Goal: Task Accomplishment & Management: Manage account settings

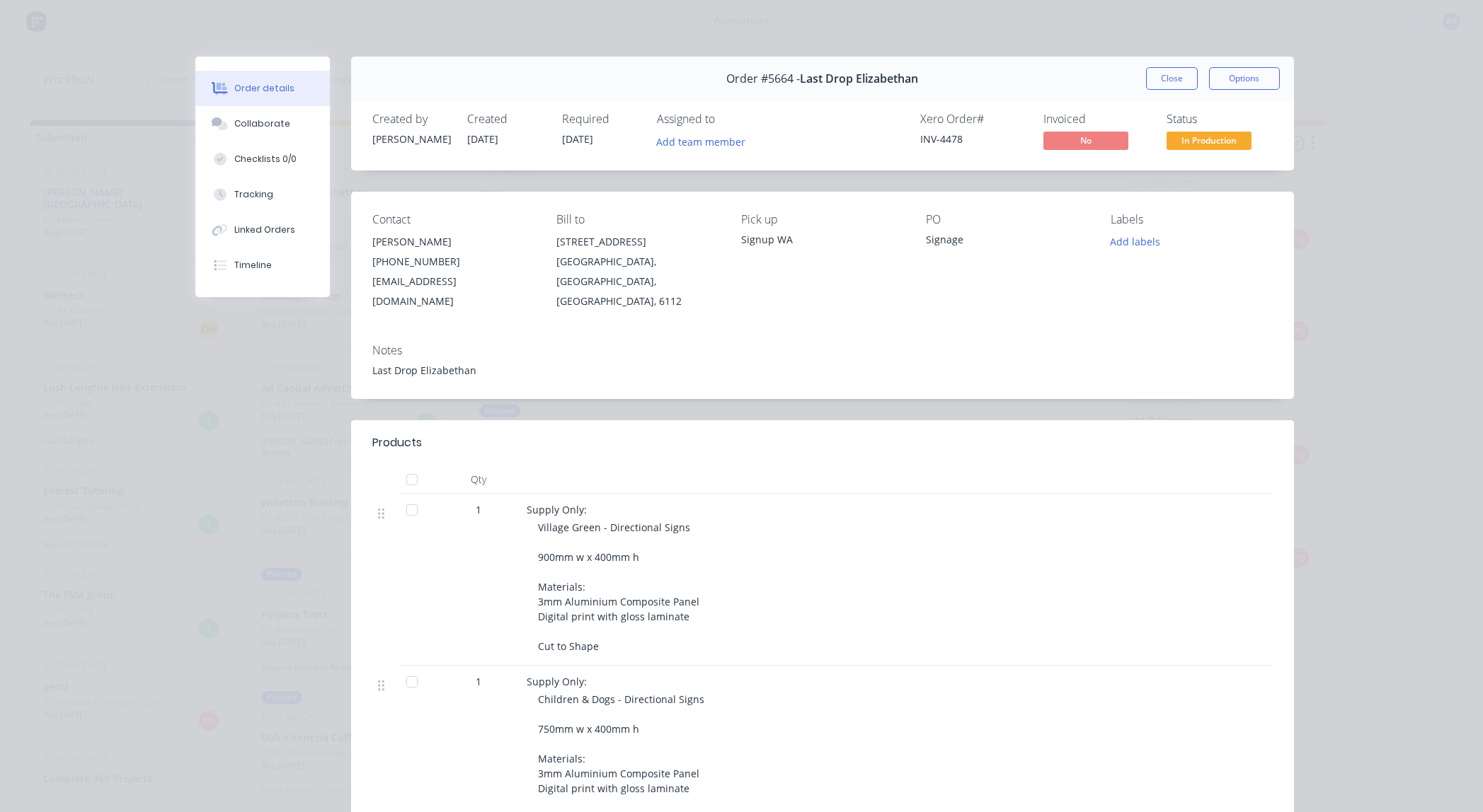
scroll to position [0, 255]
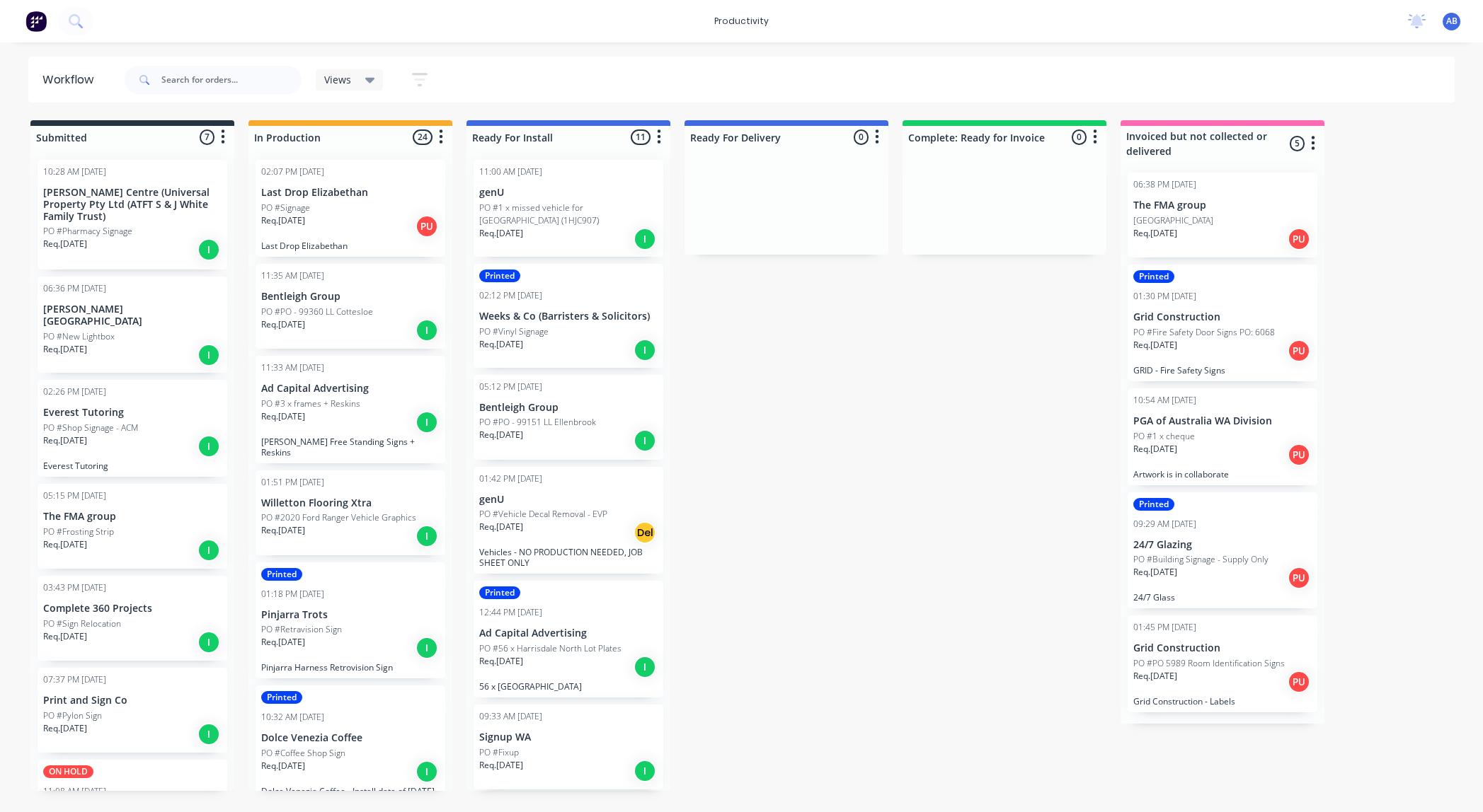
click at [366, 397] on div "PO #3 x frames + Reskins" at bounding box center [350, 404] width 178 height 13
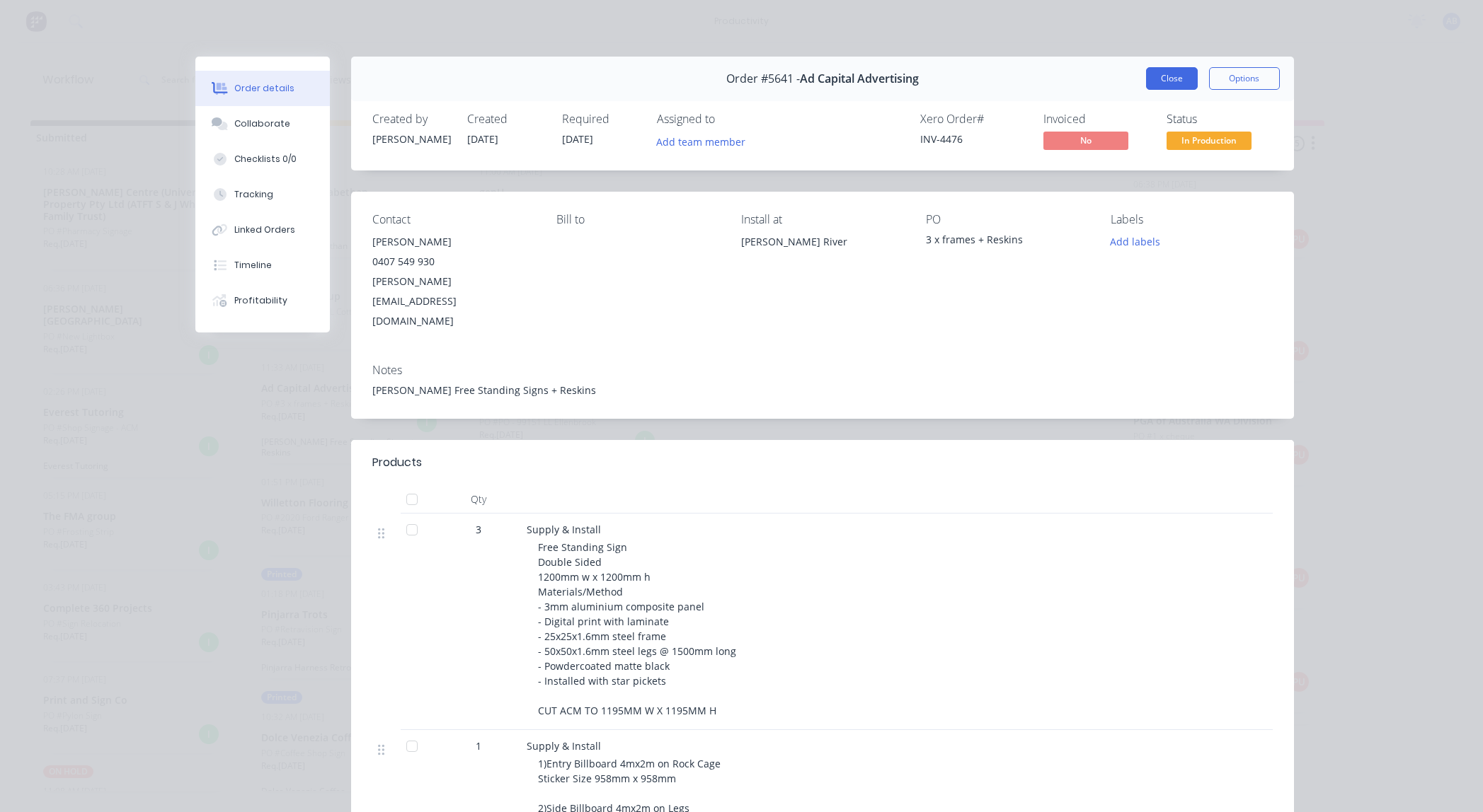
click at [1187, 81] on button "Close" at bounding box center [1172, 79] width 51 height 23
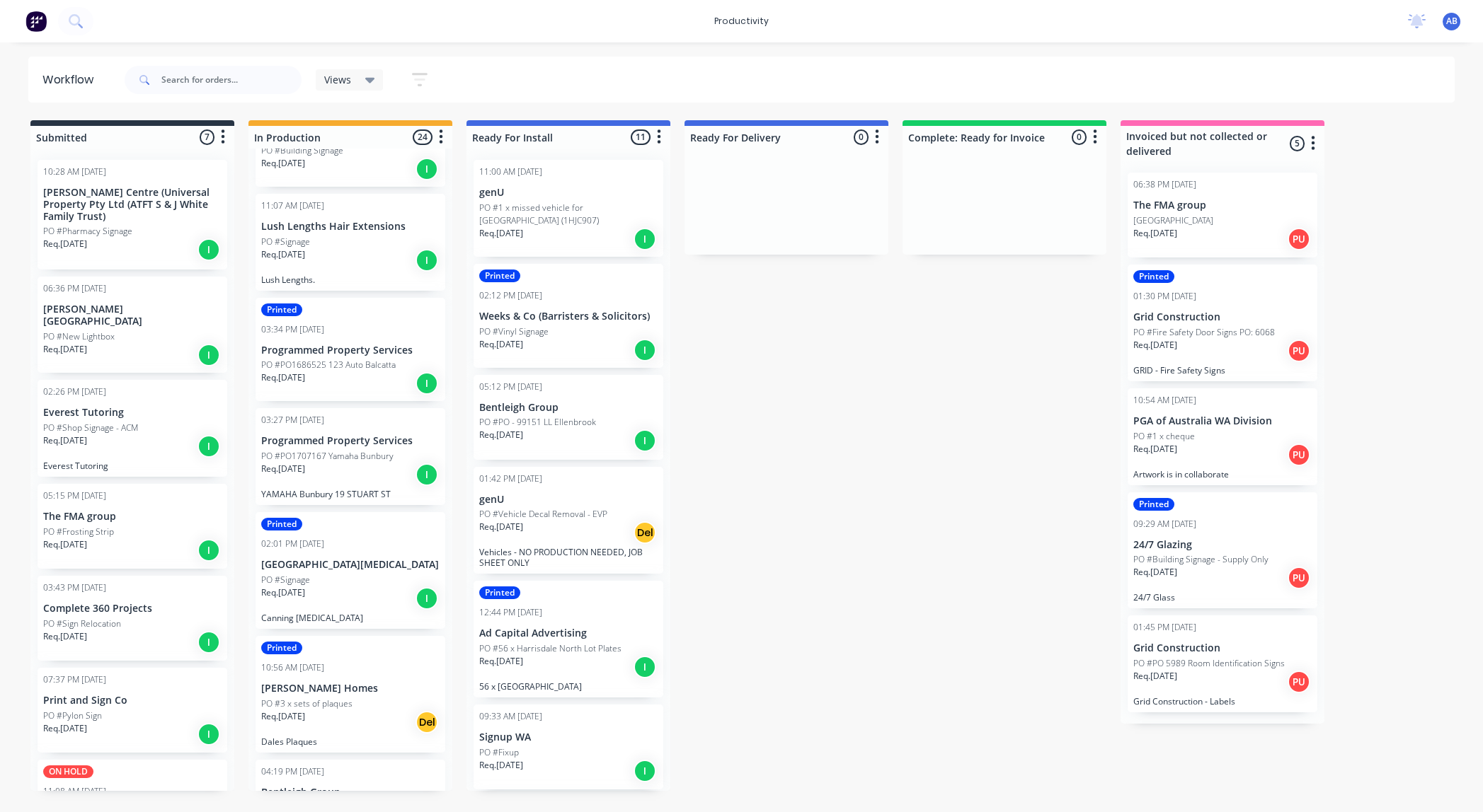
scroll to position [932, 0]
click at [325, 587] on div "Req. 05/09/25 I" at bounding box center [350, 597] width 178 height 24
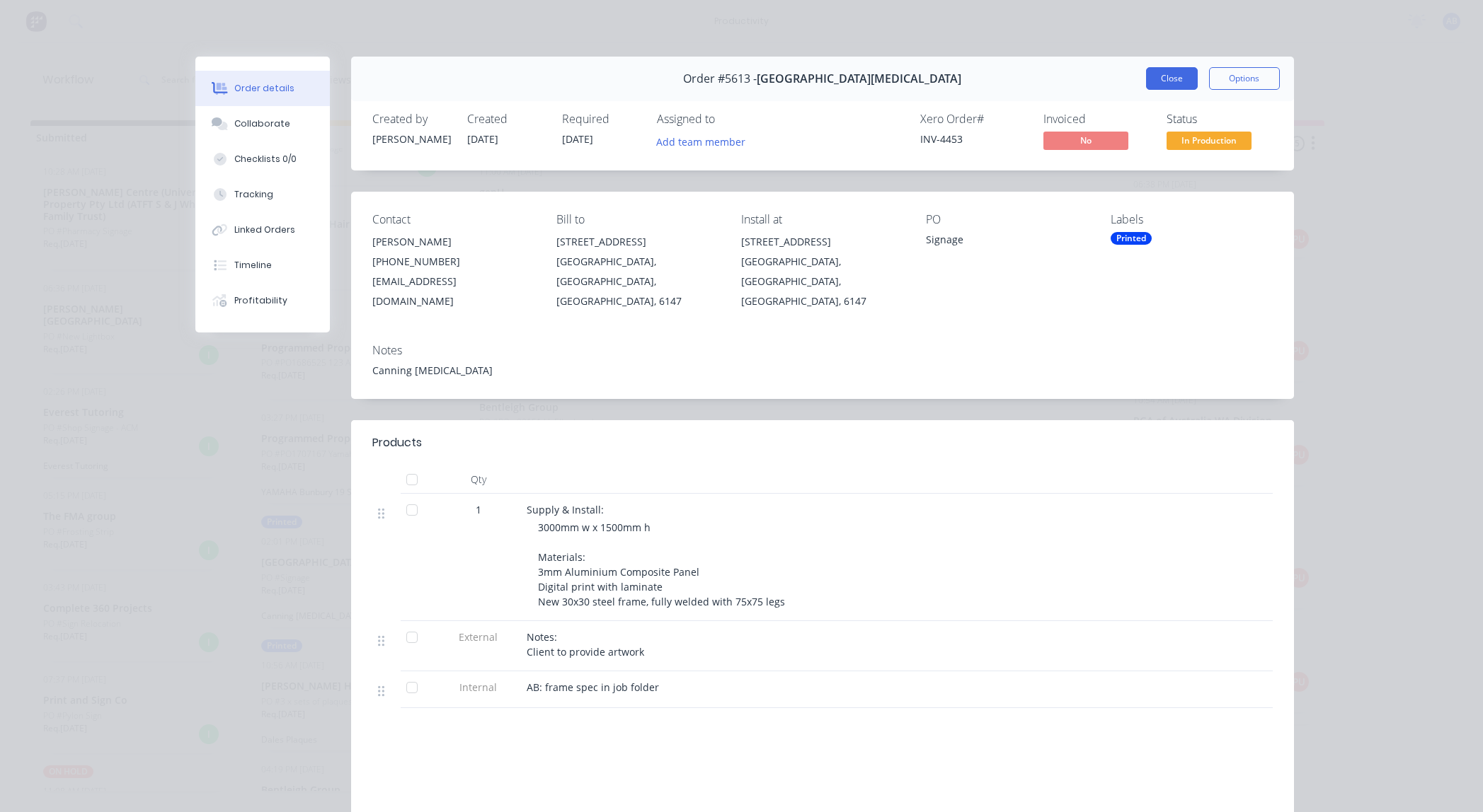
click at [1165, 76] on button "Close" at bounding box center [1172, 79] width 51 height 23
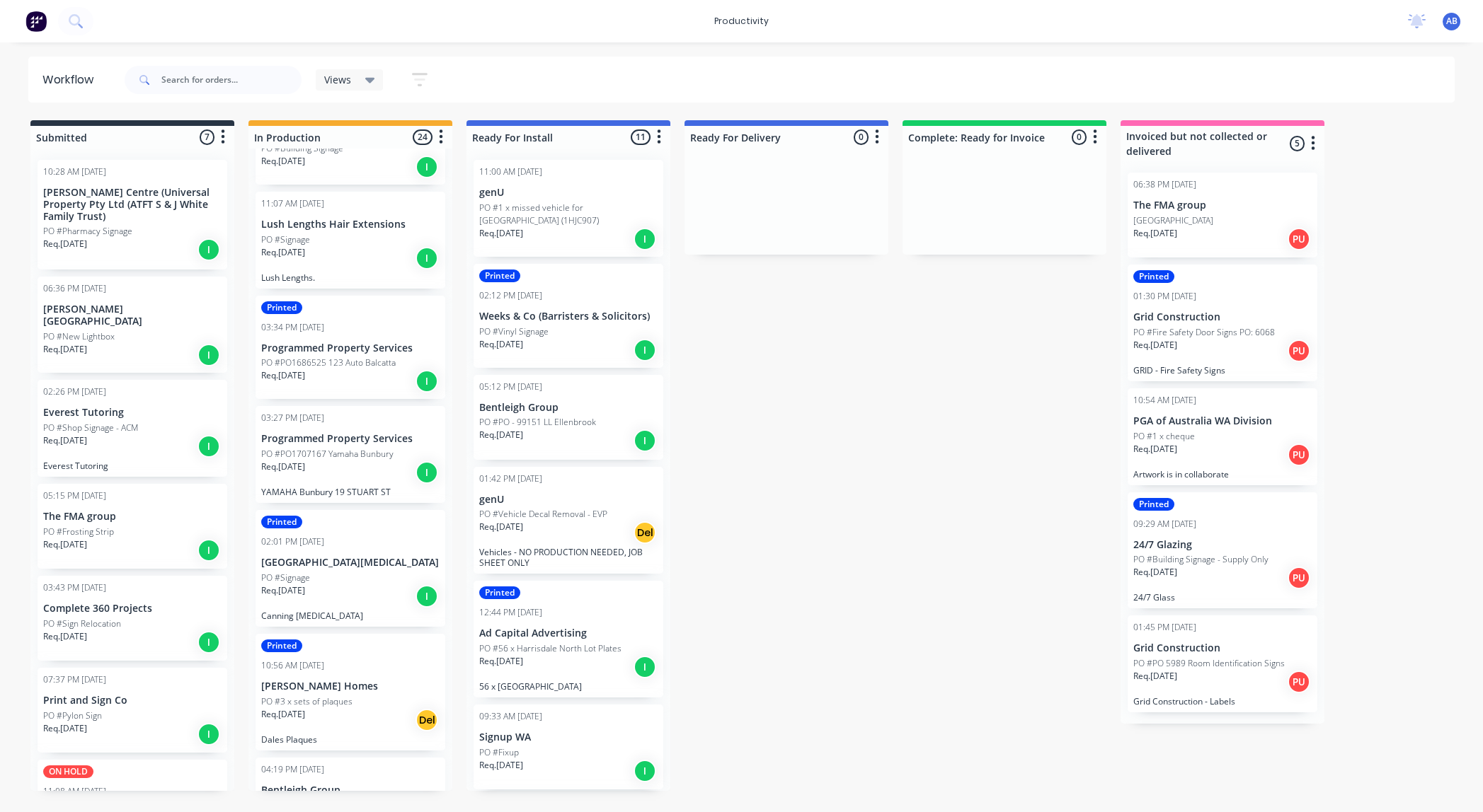
click at [357, 249] on div "Req. 25/08/25 I" at bounding box center [350, 258] width 178 height 24
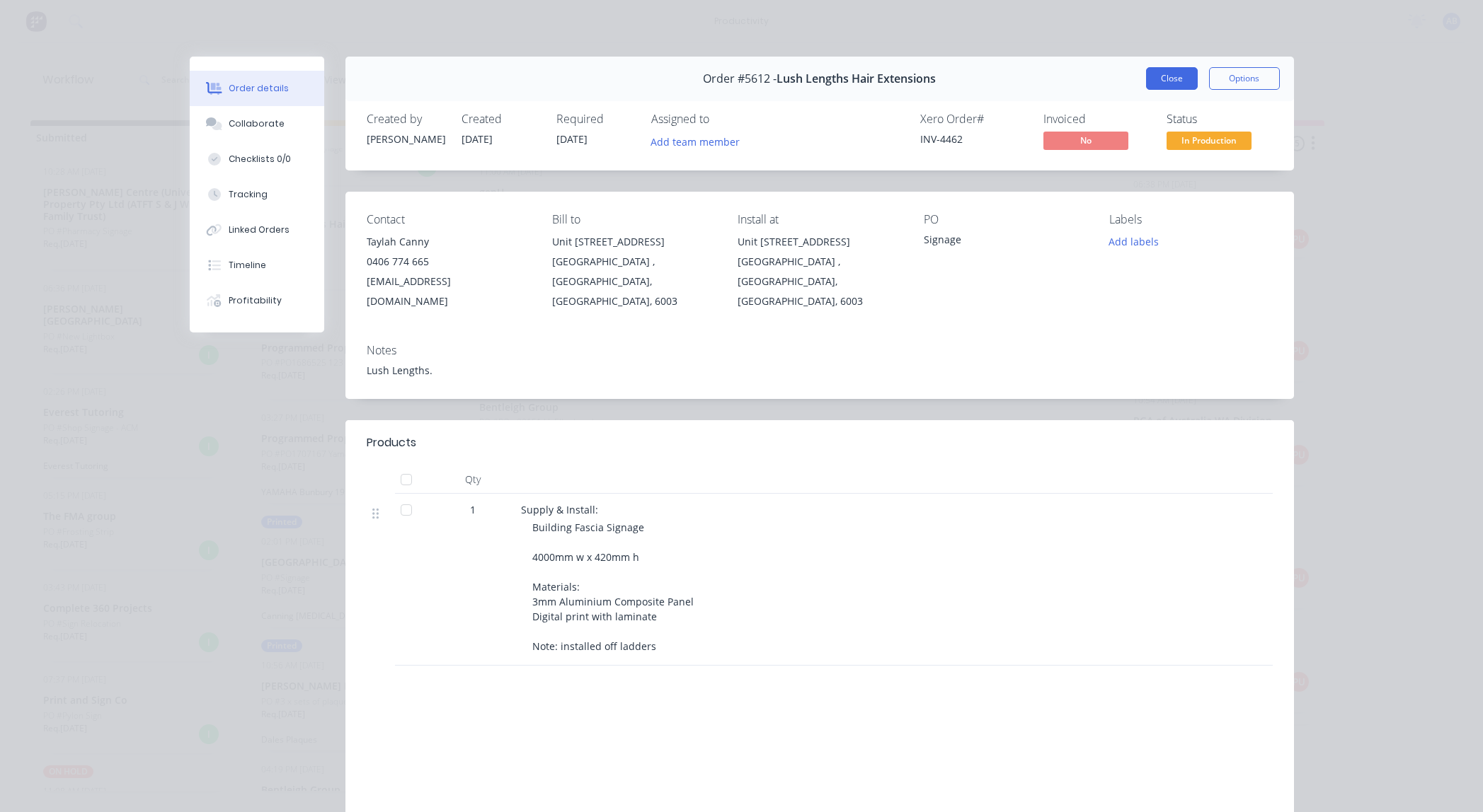
click at [1154, 78] on button "Close" at bounding box center [1172, 79] width 51 height 23
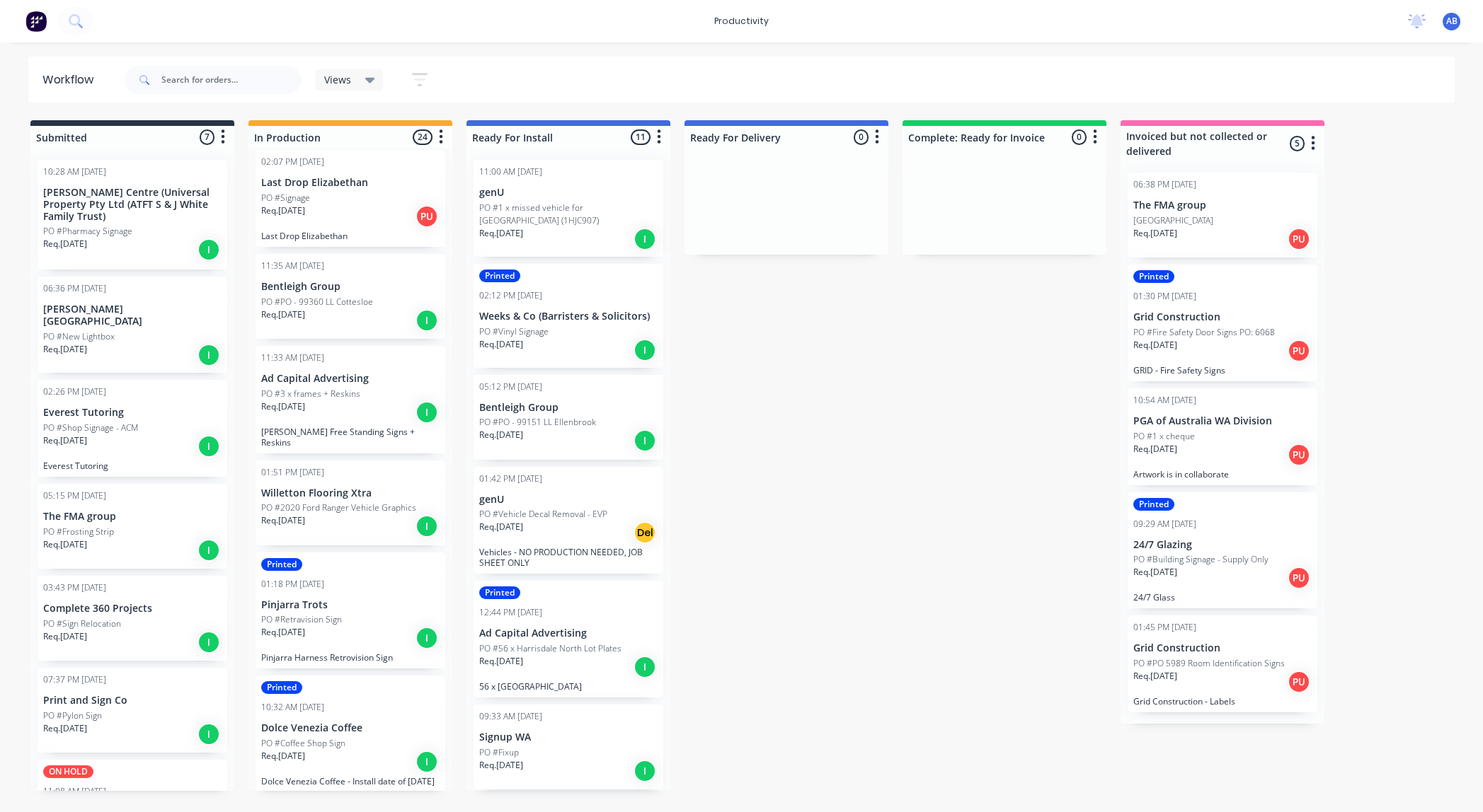
scroll to position [0, 0]
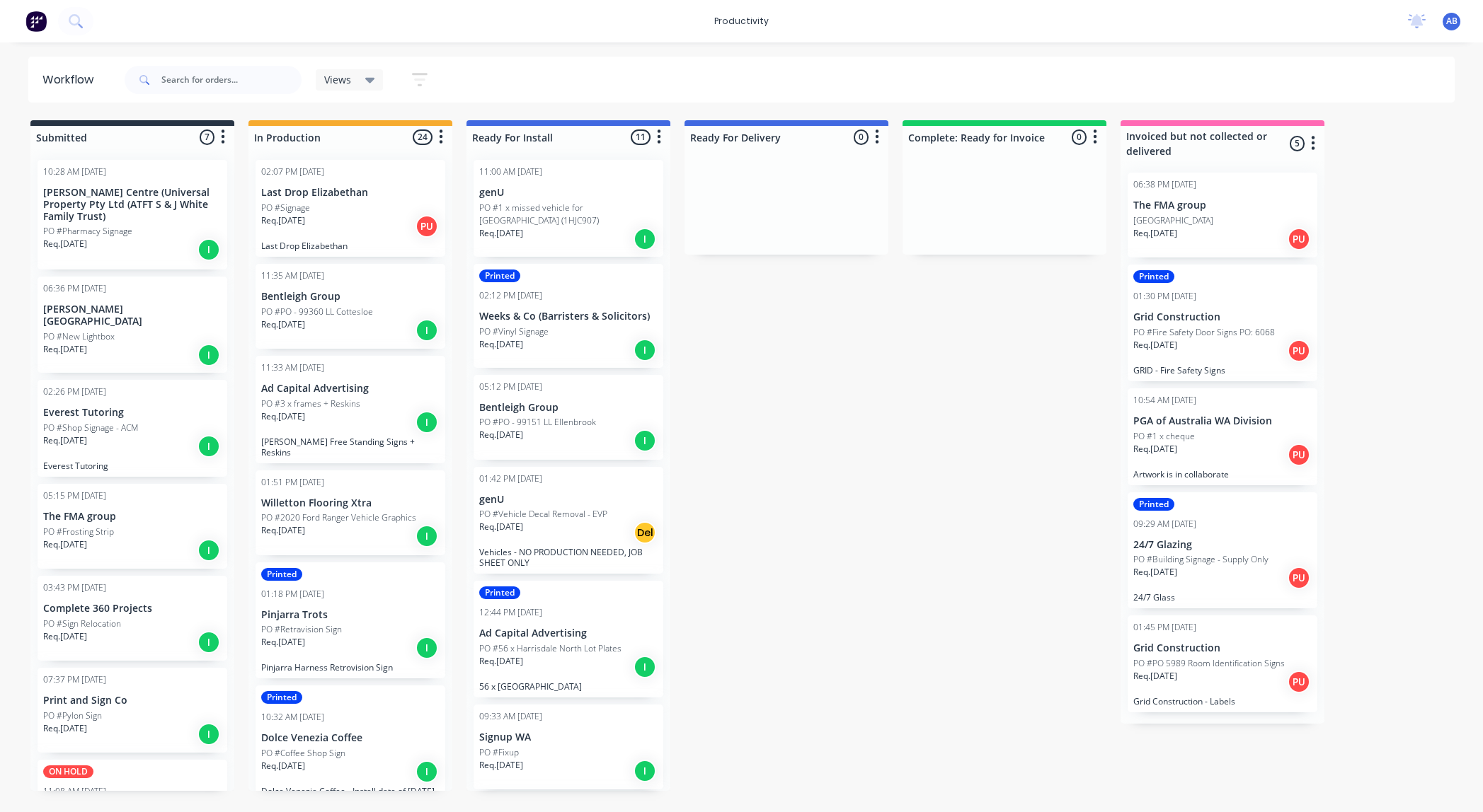
click at [330, 207] on div "PO #Signage" at bounding box center [350, 208] width 178 height 13
